Goal: Information Seeking & Learning: Learn about a topic

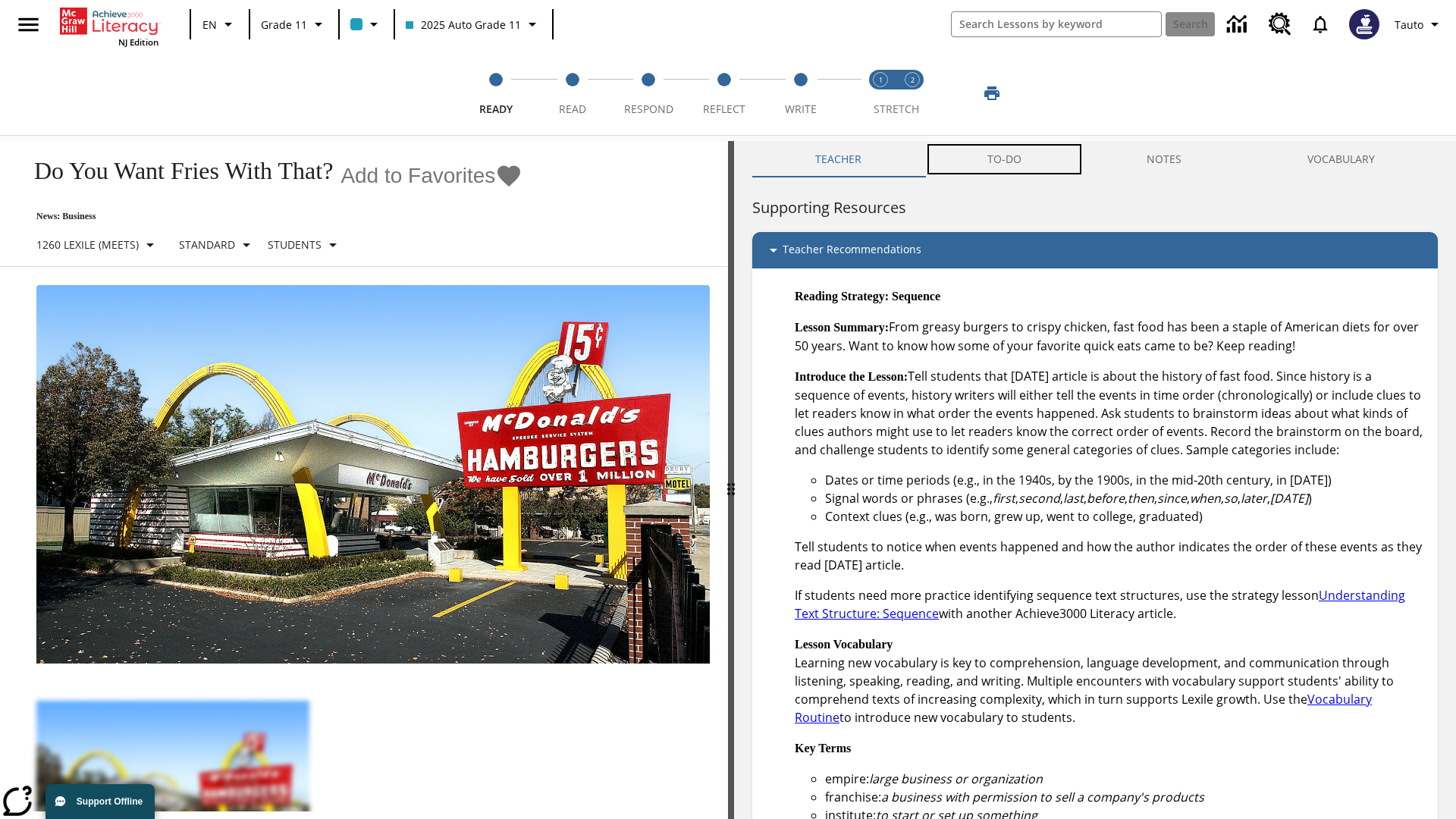
click at [1005, 159] on button "TO-DO" at bounding box center [1004, 159] width 160 height 37
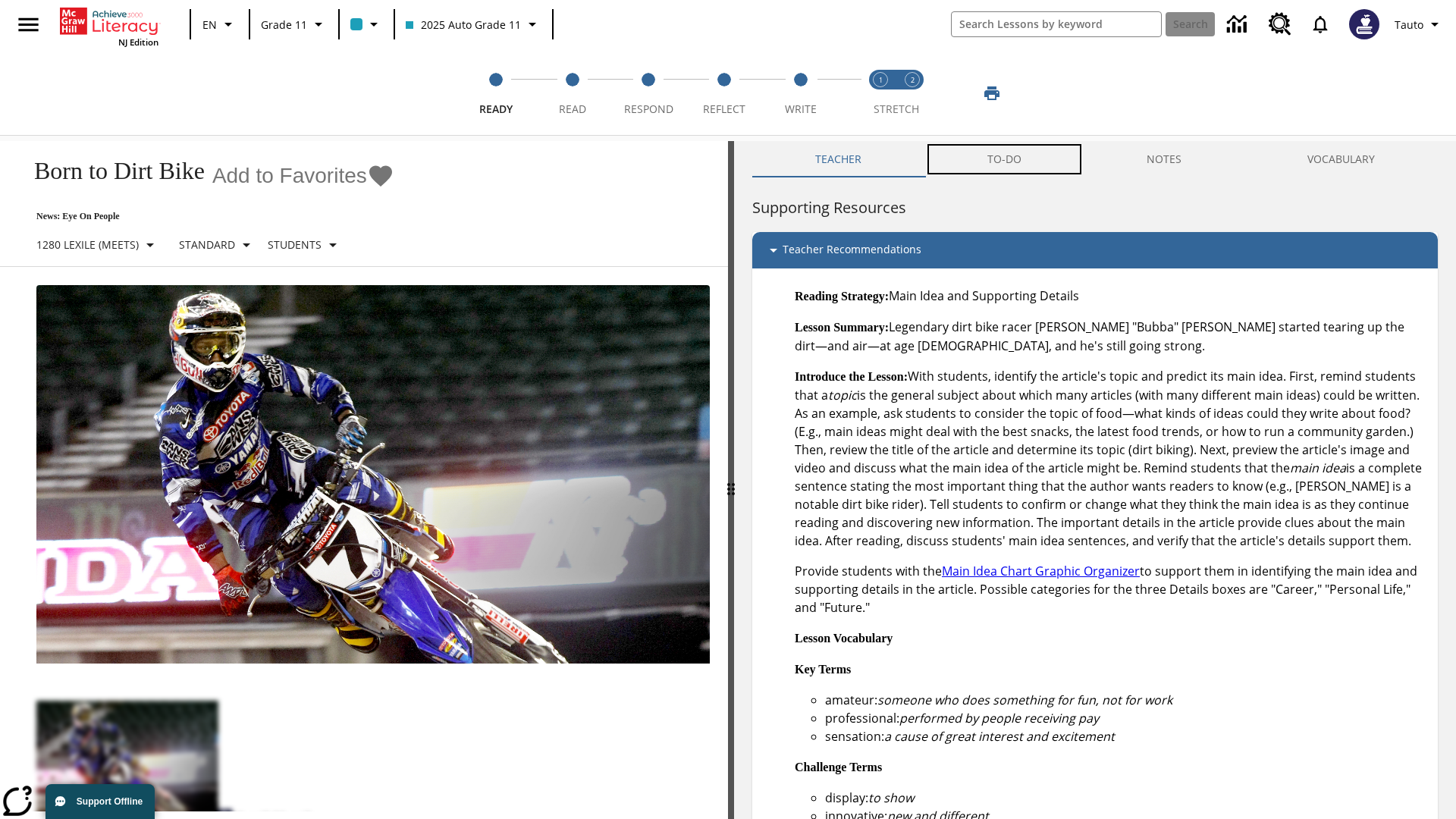
click at [1005, 159] on button "TO-DO" at bounding box center [1004, 159] width 160 height 37
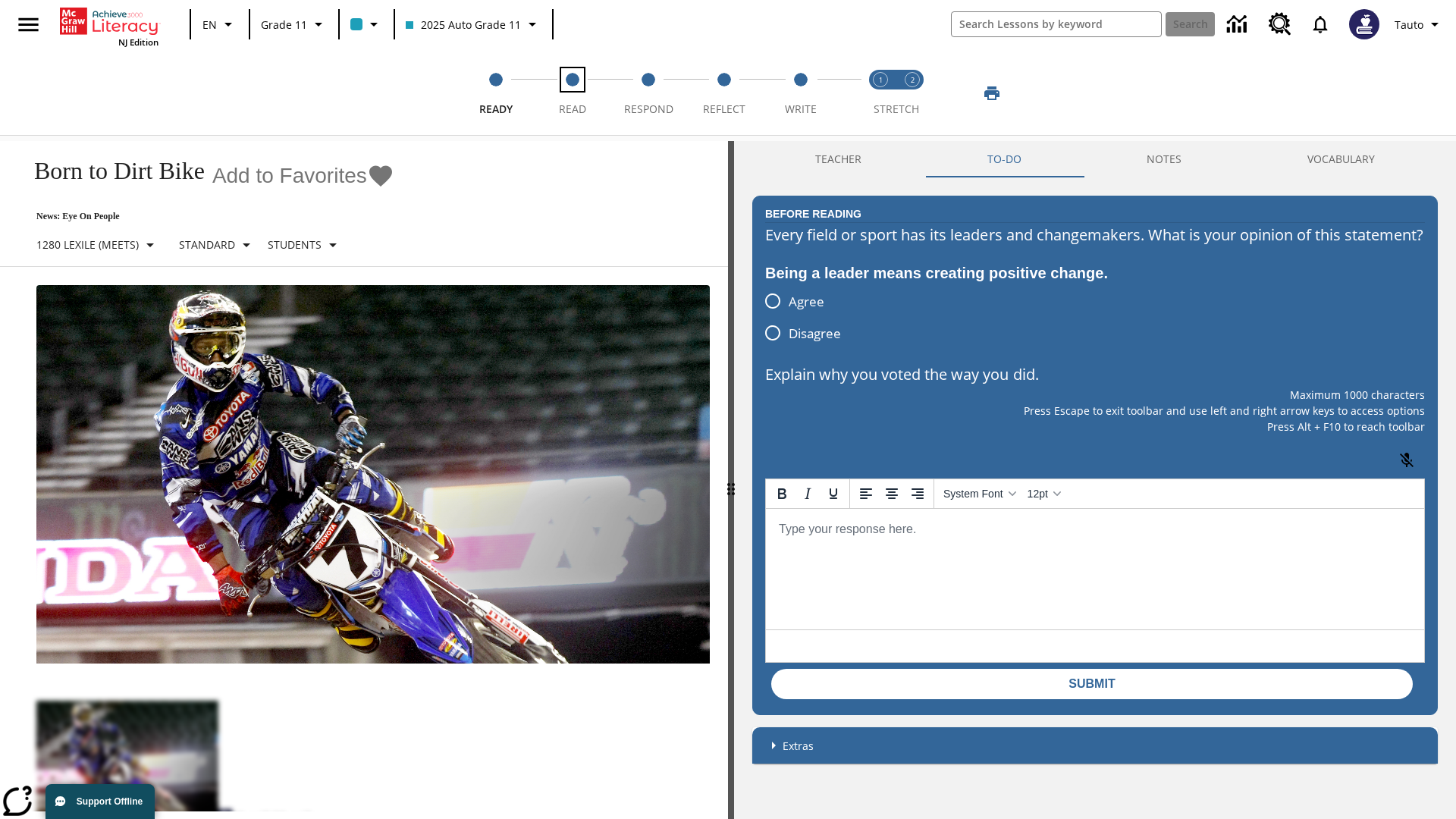
click at [572, 93] on span "Read" at bounding box center [573, 103] width 28 height 28
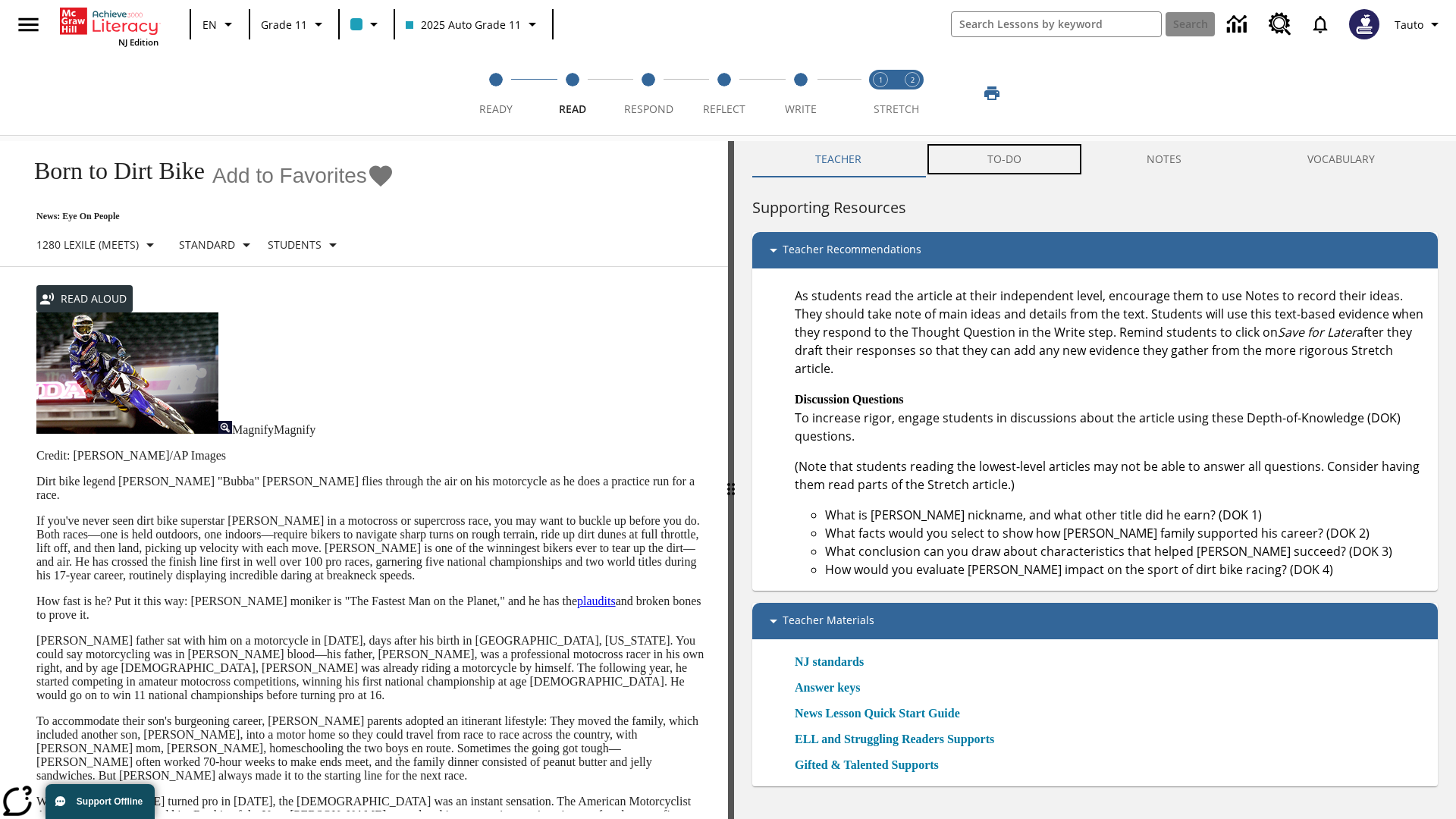
scroll to position [1, 0]
click at [1005, 159] on button "TO-DO" at bounding box center [1004, 159] width 160 height 37
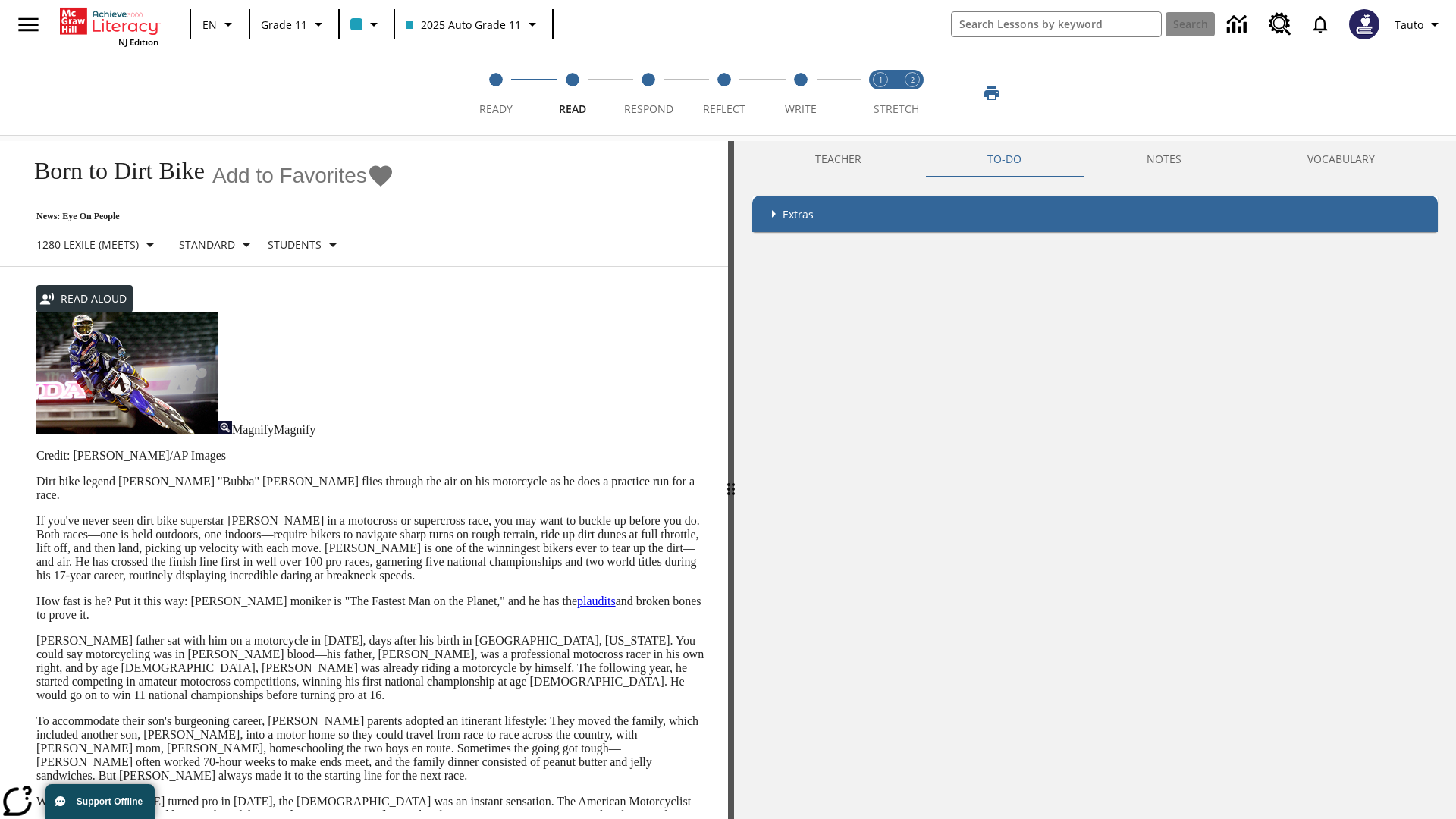
click at [37, 514] on p "If you've never seen dirt bike superstar [PERSON_NAME] in a motocross or superc…" at bounding box center [373, 548] width 674 height 68
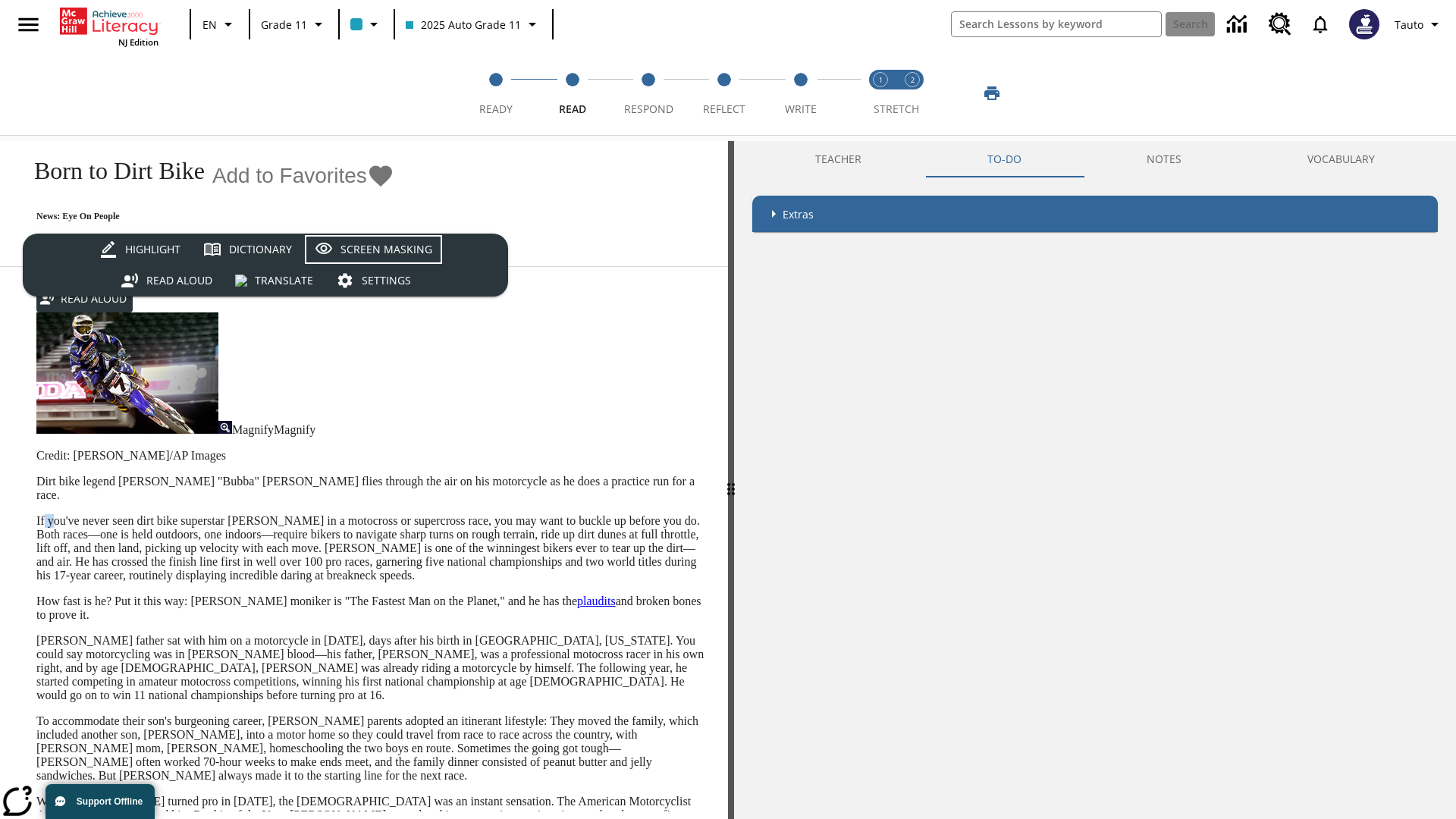
click at [373, 248] on div "Screen Masking" at bounding box center [386, 249] width 92 height 19
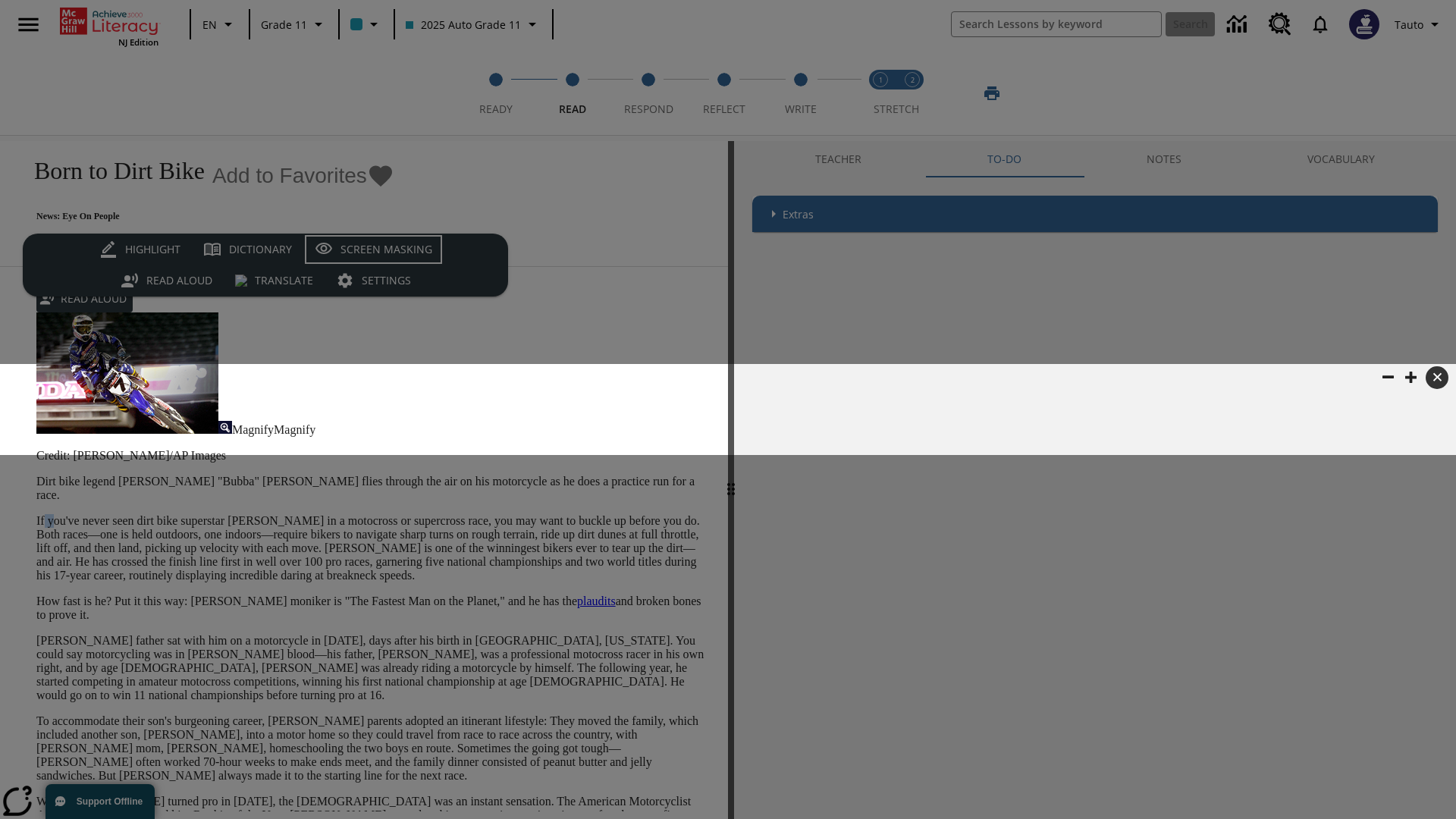
click at [373, 248] on div "Screen Masking" at bounding box center [386, 249] width 92 height 19
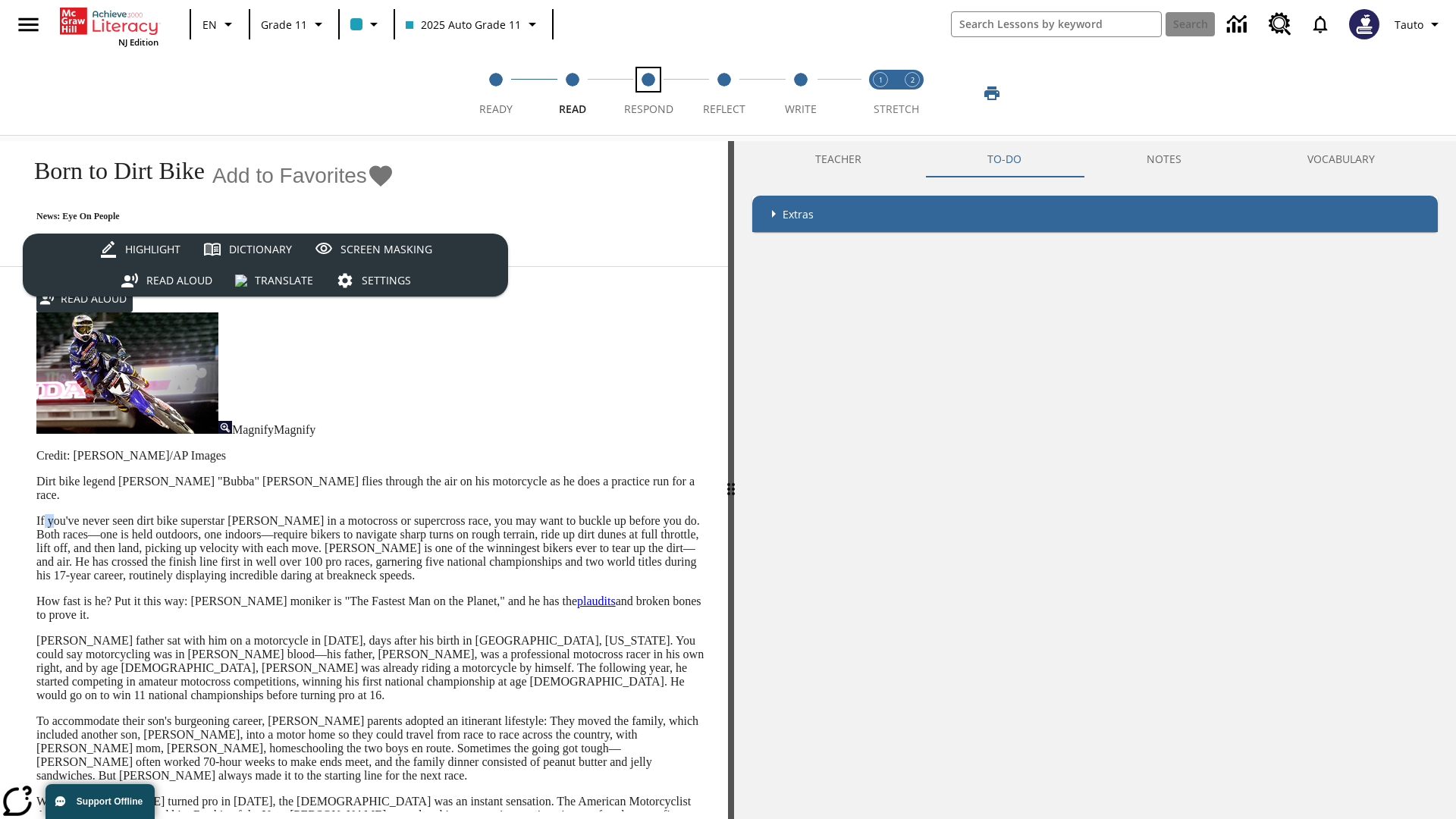
click at [649, 93] on span "Respond" at bounding box center [649, 103] width 49 height 28
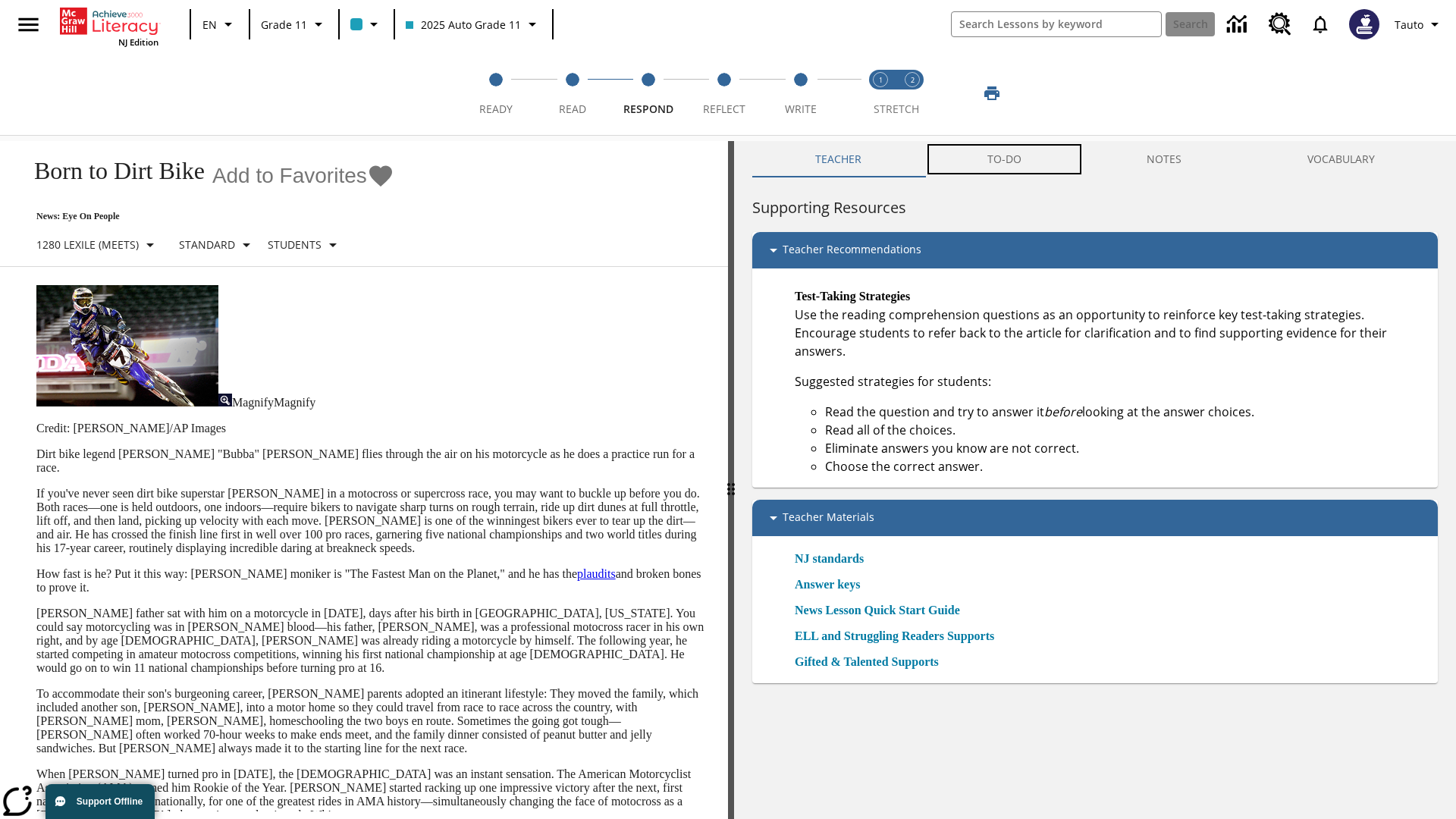
scroll to position [1, 0]
click at [1005, 159] on button "TO-DO" at bounding box center [1004, 159] width 160 height 37
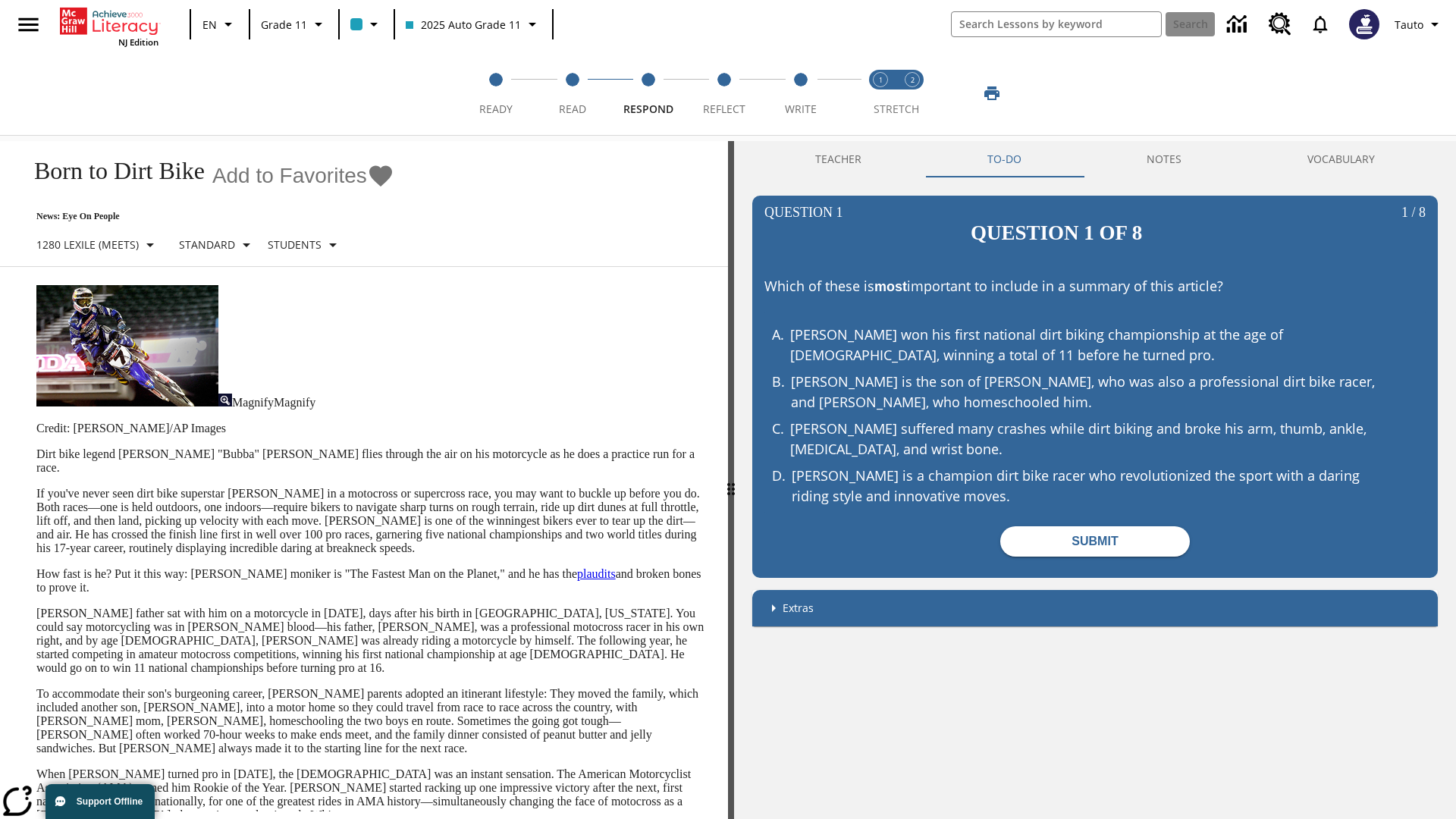
click at [37, 487] on p "If you've never seen dirt bike superstar [PERSON_NAME] in a motocross or superc…" at bounding box center [373, 521] width 674 height 68
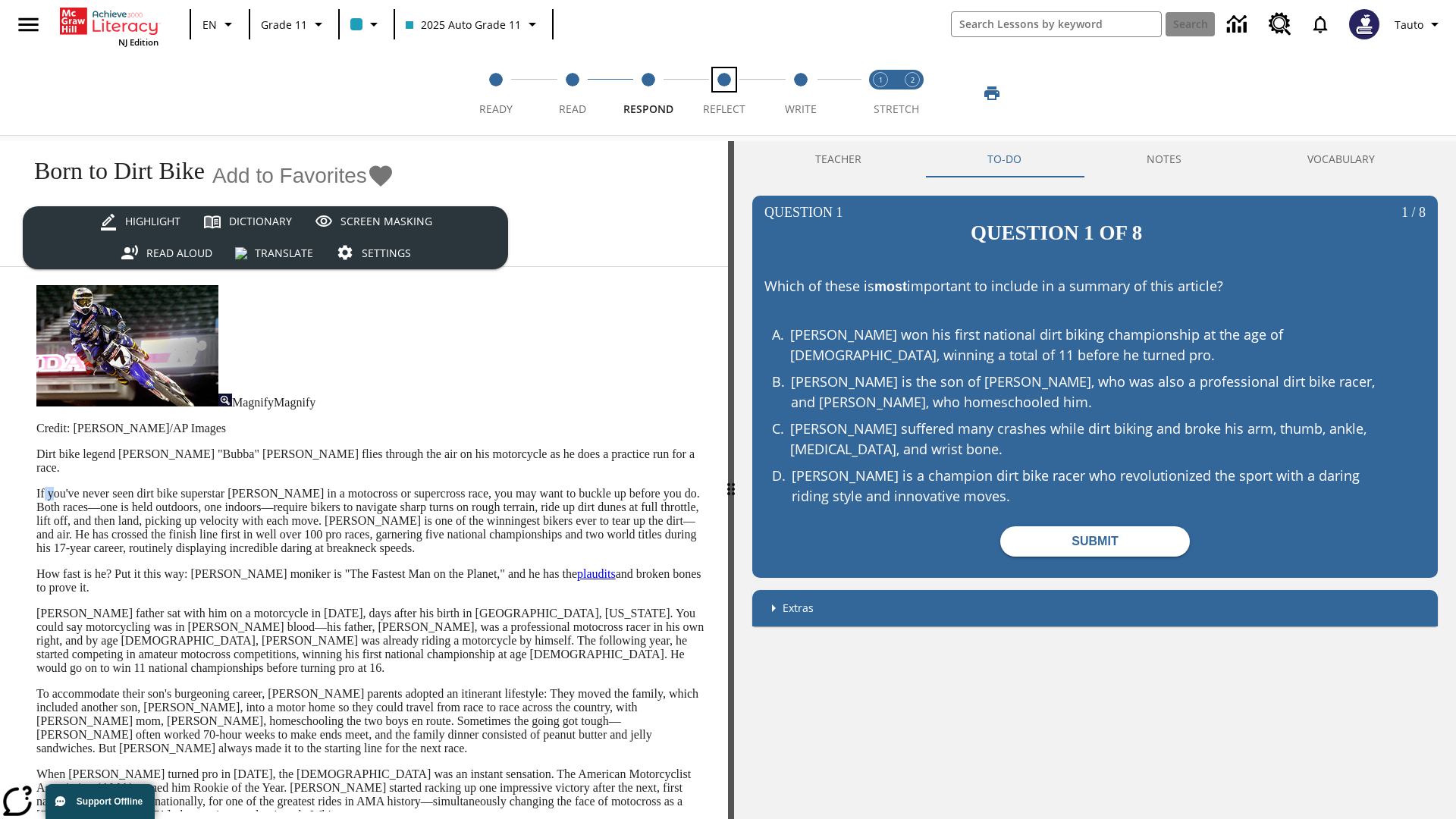
click at [724, 93] on span "Reflect" at bounding box center [724, 103] width 43 height 28
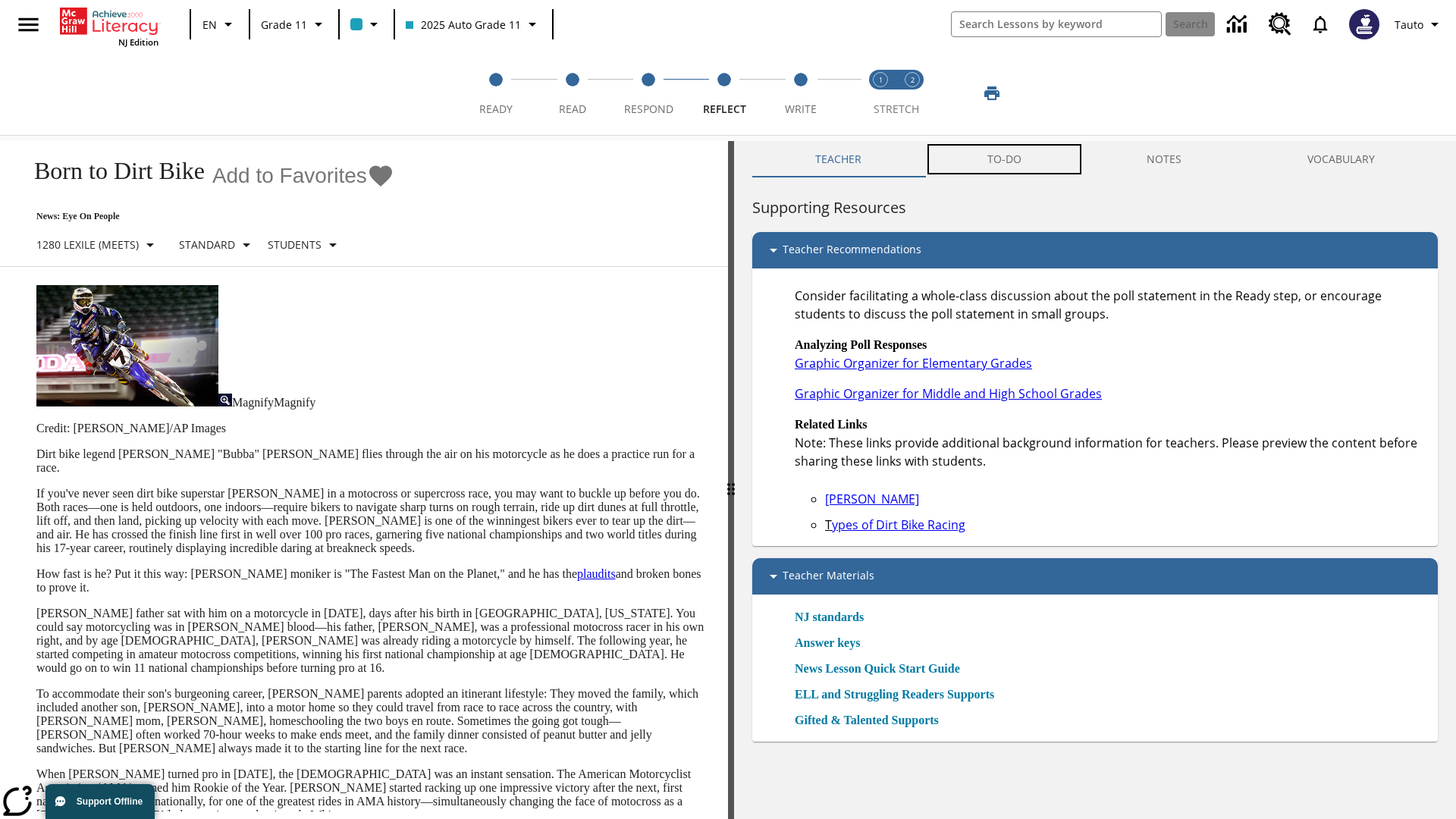
scroll to position [1, 0]
click at [1005, 159] on button "TO-DO" at bounding box center [1004, 159] width 160 height 37
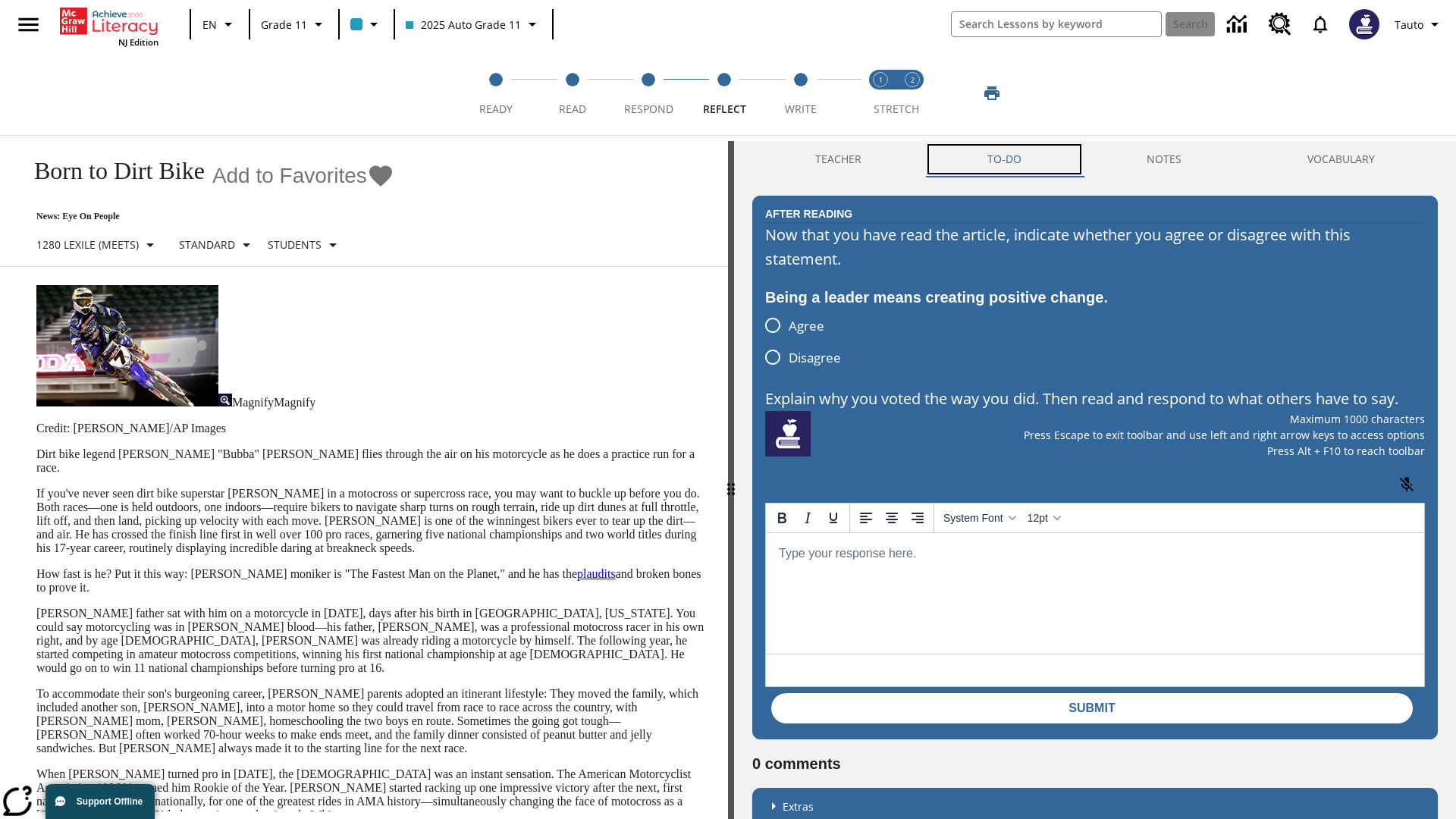
scroll to position [0, 0]
click at [37, 487] on p "If you've never seen dirt bike superstar [PERSON_NAME] in a motocross or superc…" at bounding box center [373, 521] width 674 height 68
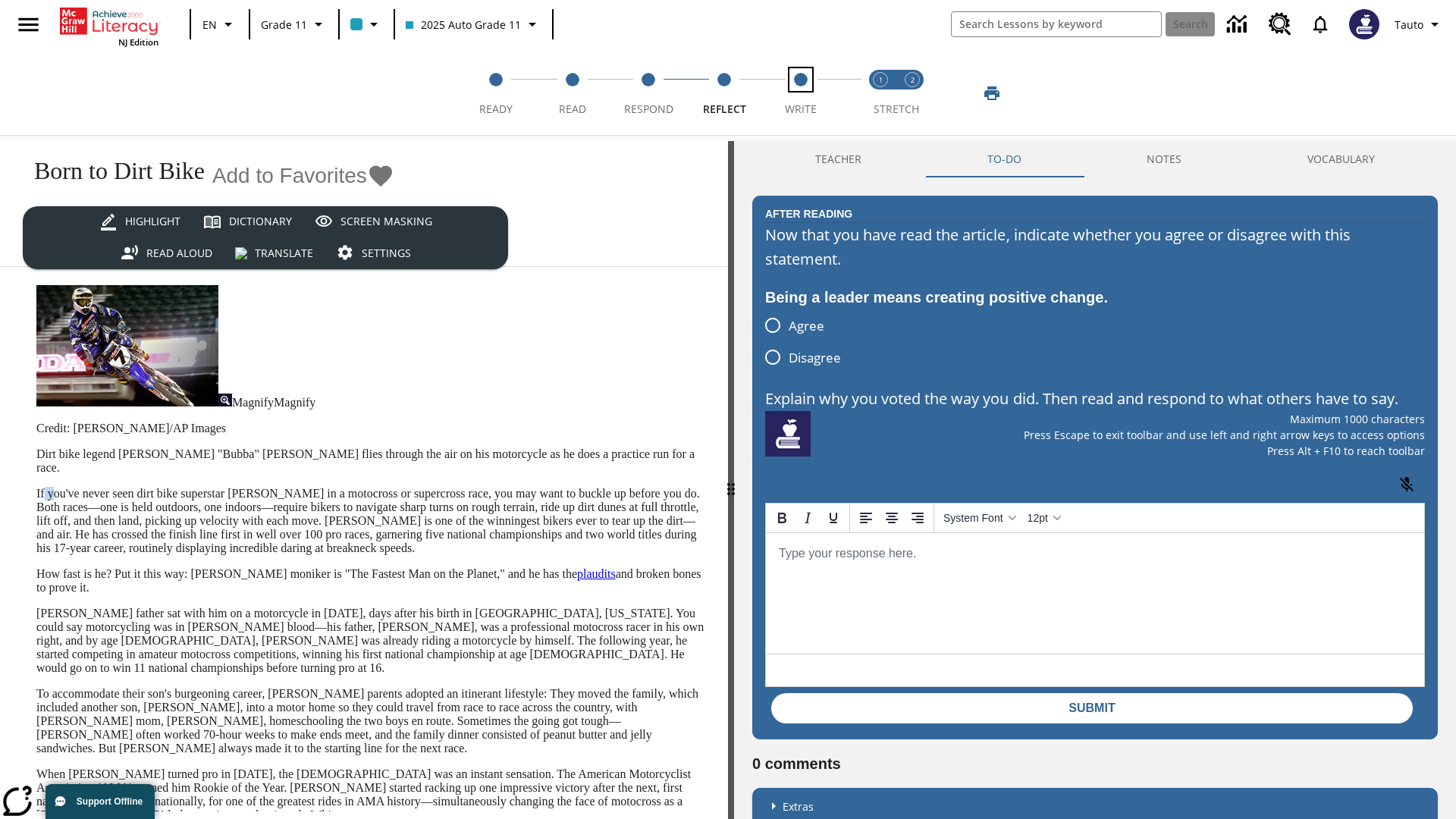
click at [800, 93] on span "Write" at bounding box center [801, 103] width 32 height 28
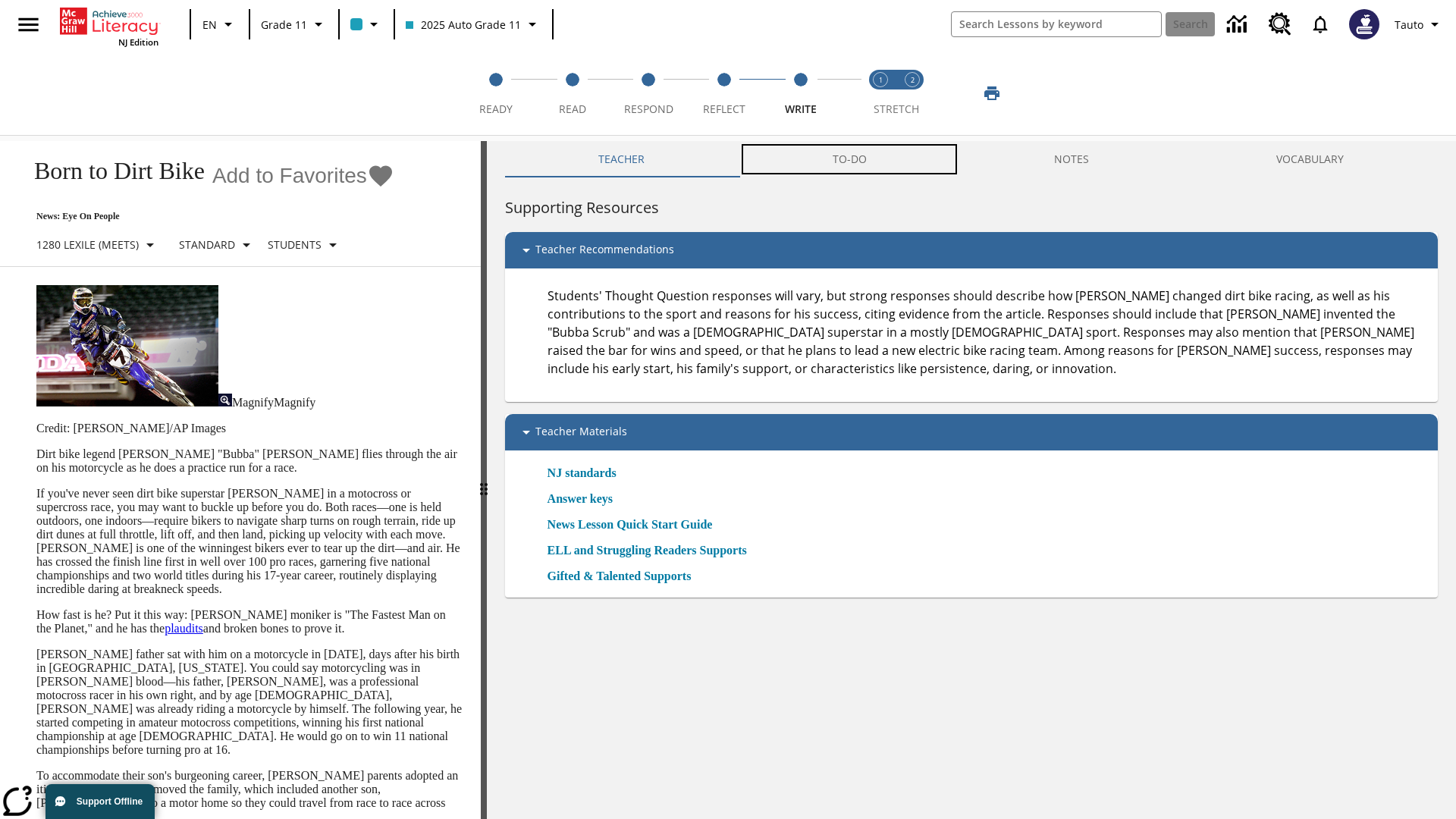
scroll to position [1, 0]
click at [850, 159] on button "TO-DO" at bounding box center [849, 159] width 222 height 37
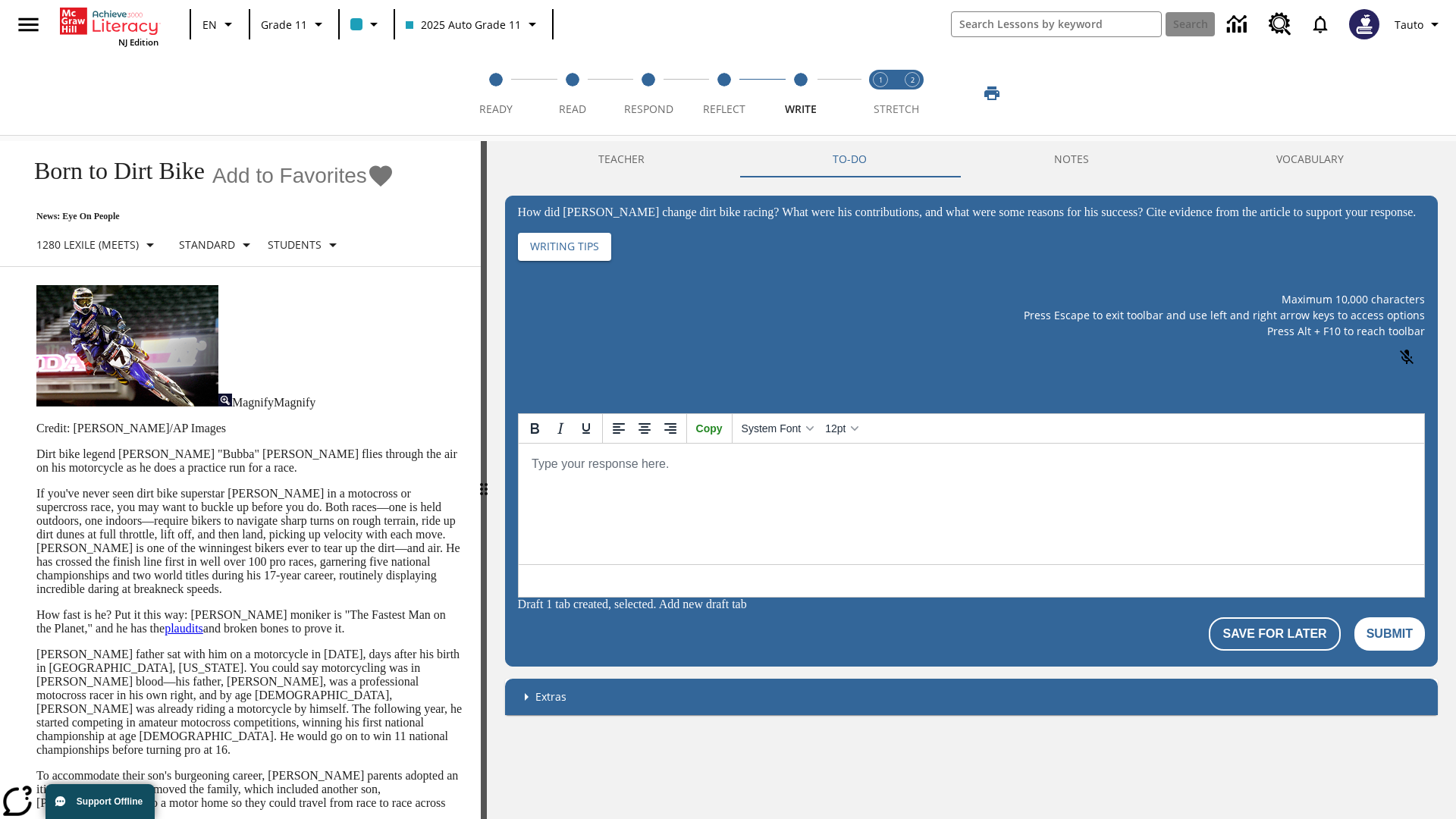
scroll to position [0, 0]
click at [37, 487] on p "If you've never seen dirt bike superstar [PERSON_NAME] in a motocross or superc…" at bounding box center [249, 541] width 426 height 109
click at [880, 93] on span "Stretch Read step 1 of 2" at bounding box center [880, 103] width 20 height 28
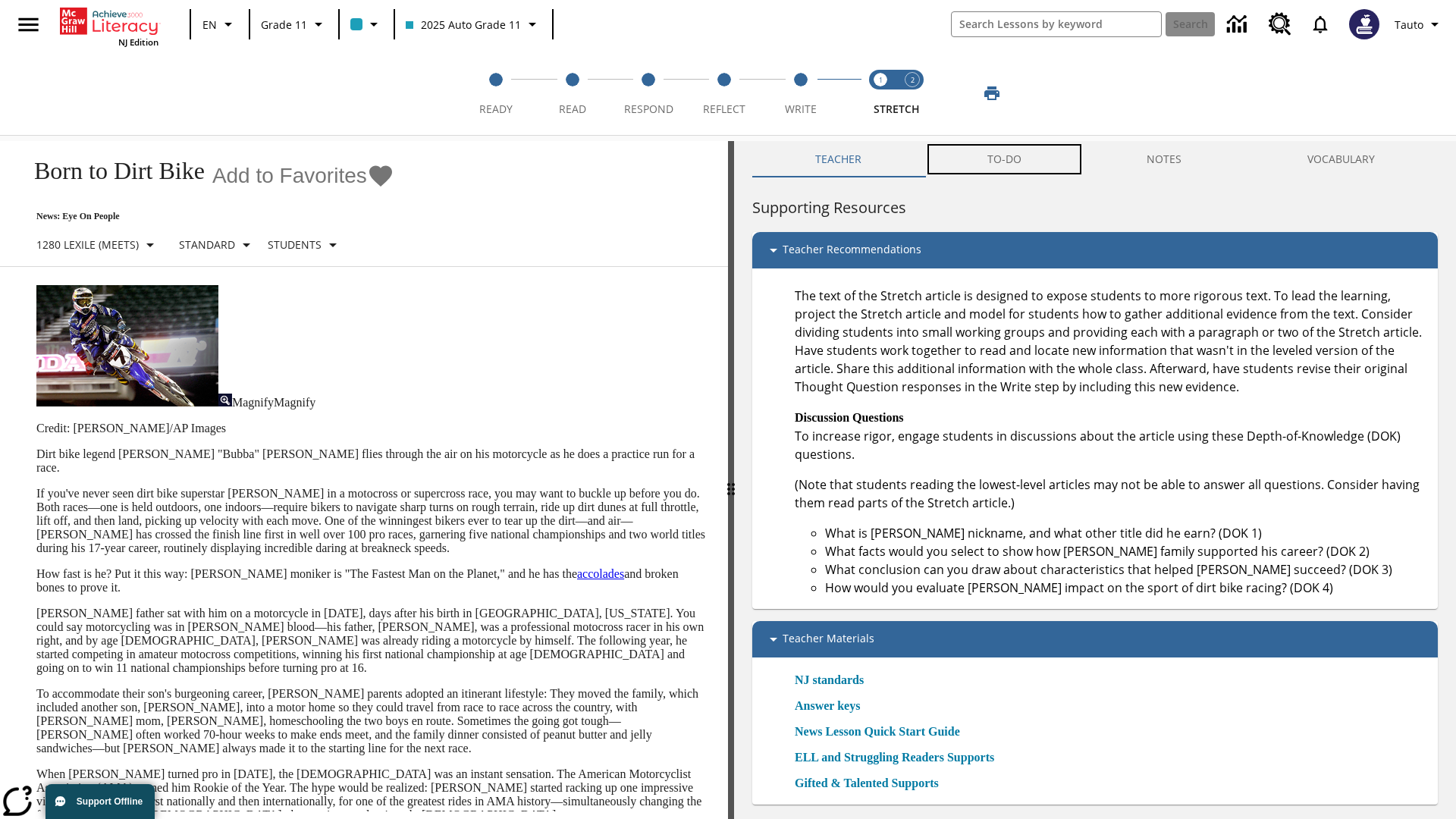
scroll to position [1, 0]
click at [1005, 159] on button "TO-DO" at bounding box center [1004, 159] width 160 height 37
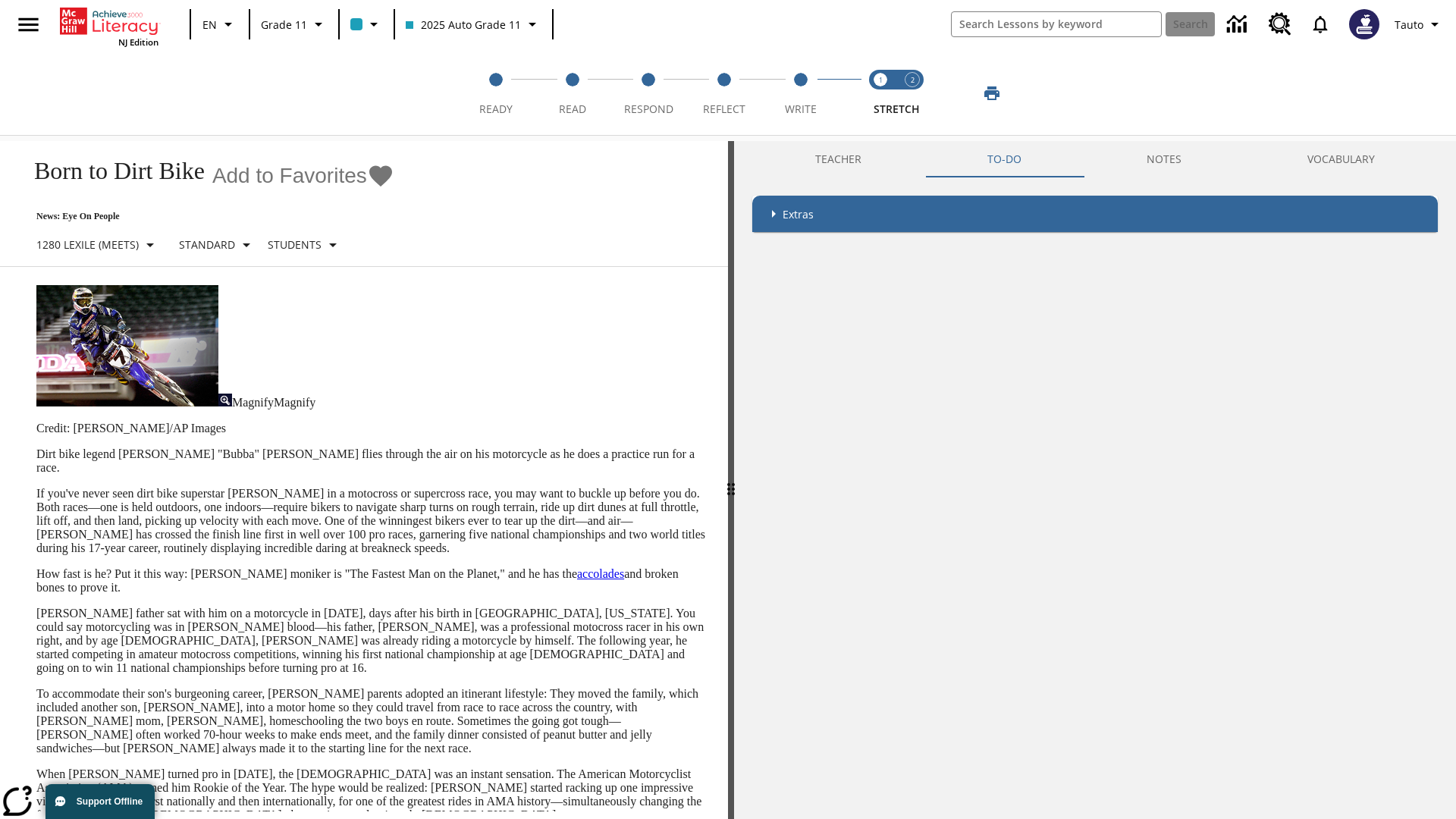
click at [37, 487] on p "If you've never seen dirt bike superstar [PERSON_NAME] in a motocross or superc…" at bounding box center [373, 521] width 674 height 68
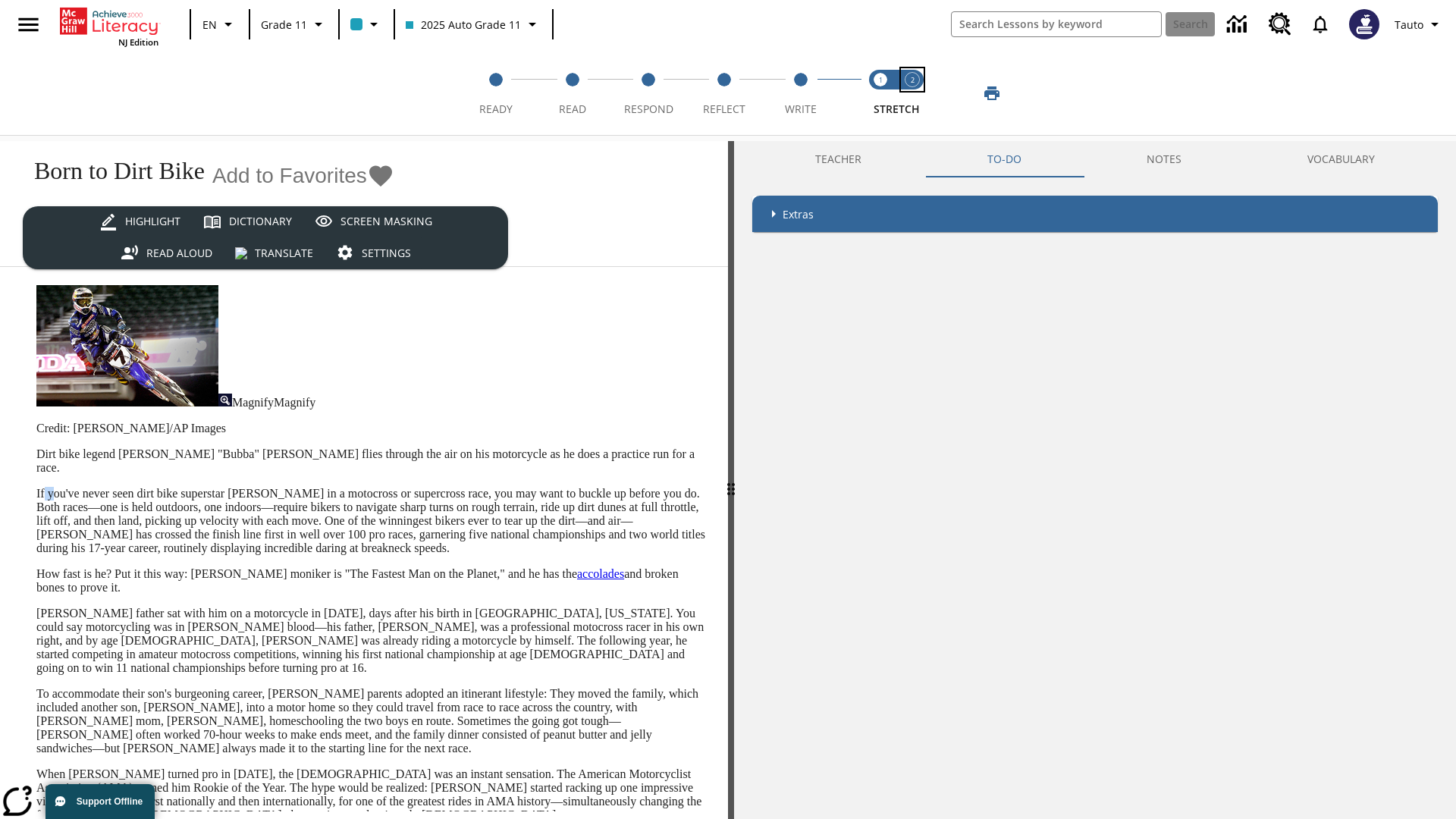
click at [912, 93] on span "Stretch Respond step 2 of 2" at bounding box center [912, 103] width 20 height 28
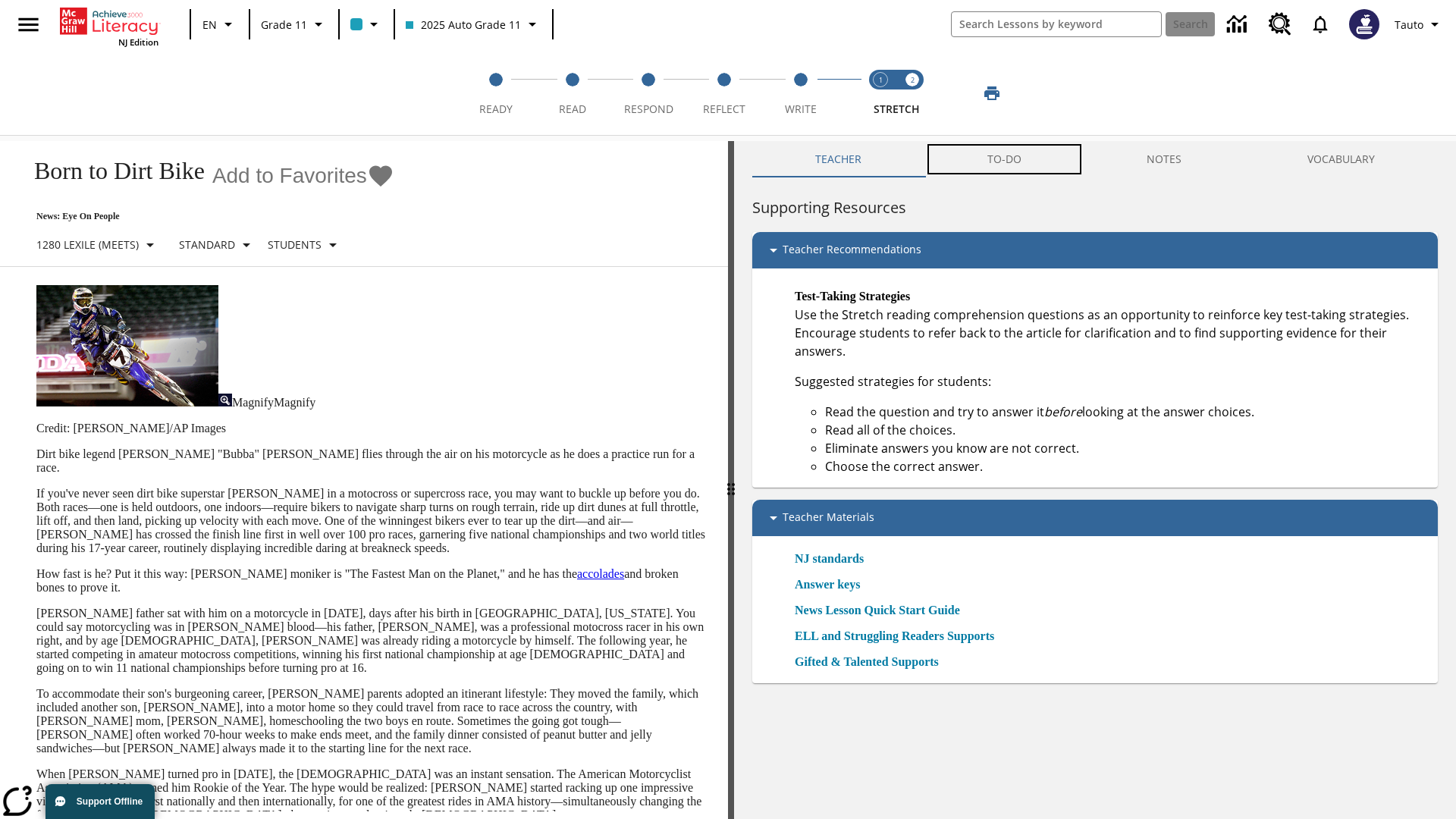
scroll to position [1, 0]
click at [1005, 159] on button "TO-DO" at bounding box center [1004, 159] width 160 height 37
